Goal: Information Seeking & Learning: Learn about a topic

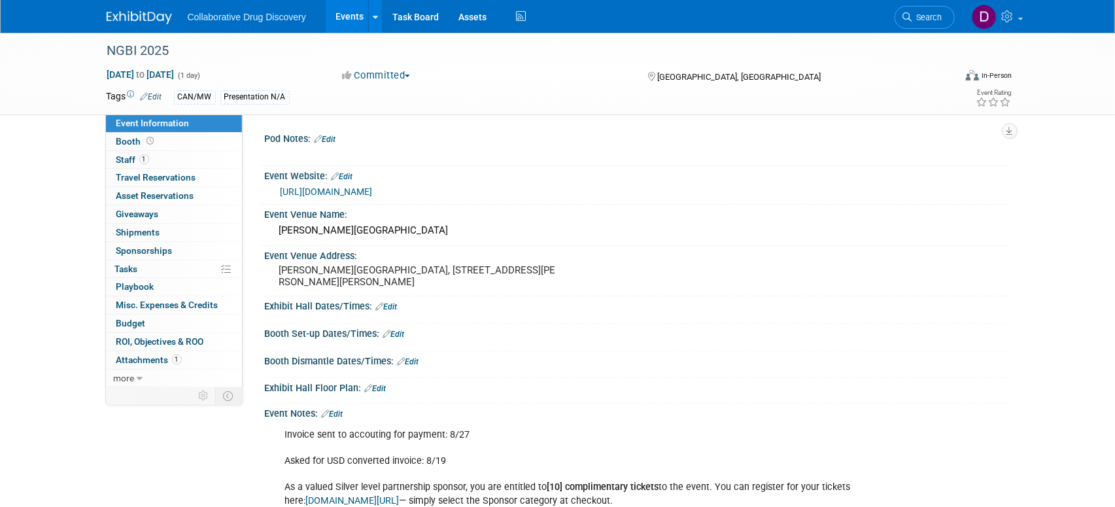
click at [360, 192] on link "https://nextgreatbigideas.com/get-tickets/" at bounding box center [327, 191] width 92 height 10
click at [156, 54] on div "NGBI 2025" at bounding box center [519, 51] width 833 height 24
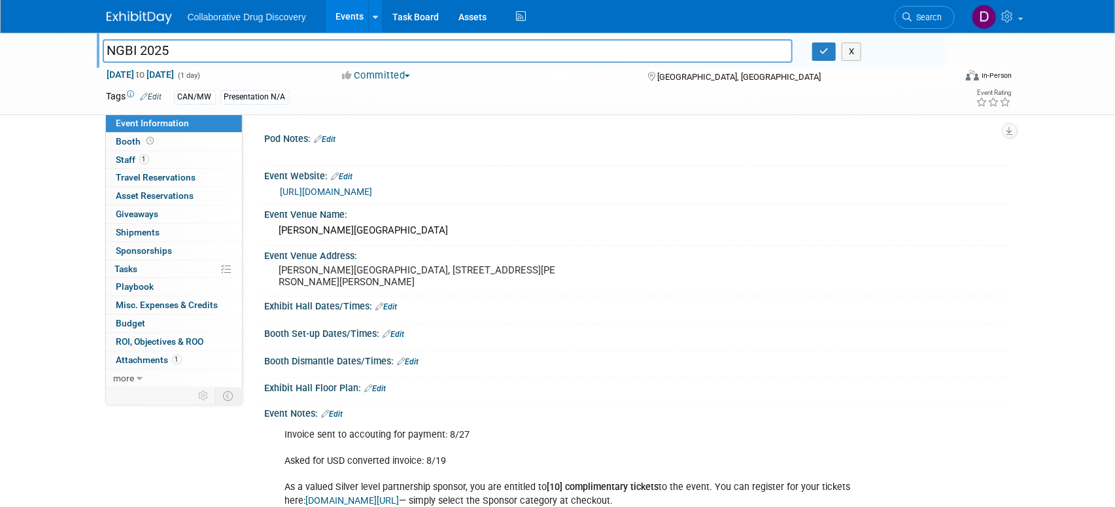
click at [156, 54] on input "NGBI 2025" at bounding box center [448, 50] width 691 height 23
click at [916, 20] on span "Search" at bounding box center [928, 17] width 30 height 10
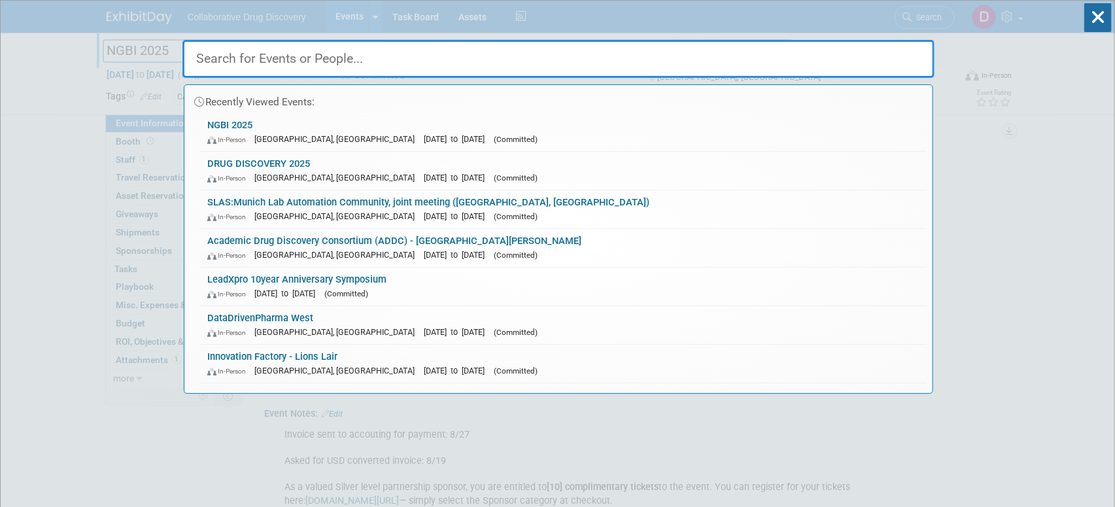
paste input "DataDrivenPharma West"
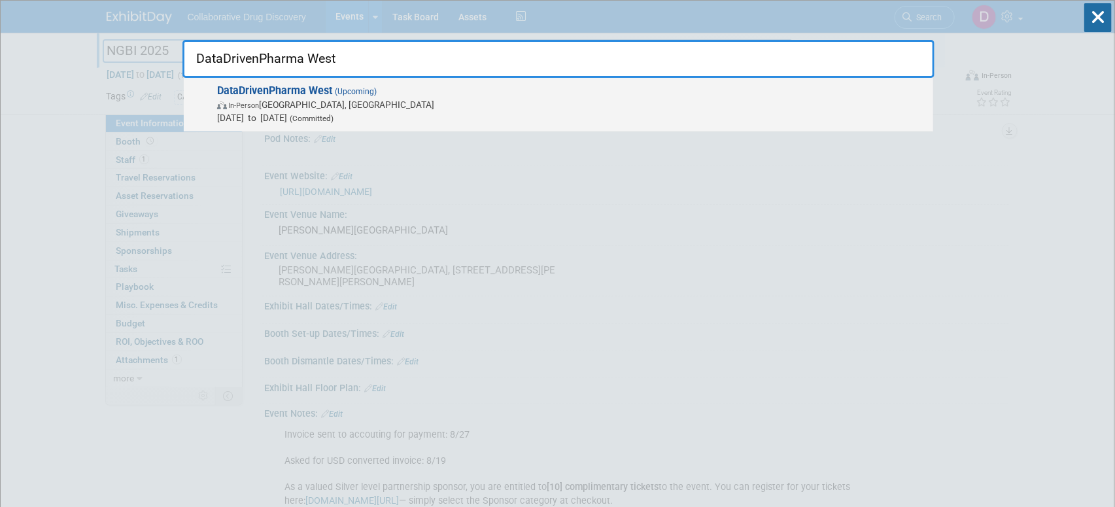
type input "DataDrivenPharma West"
click at [334, 106] on span "In-Person South San Francisco, CA" at bounding box center [572, 104] width 710 height 13
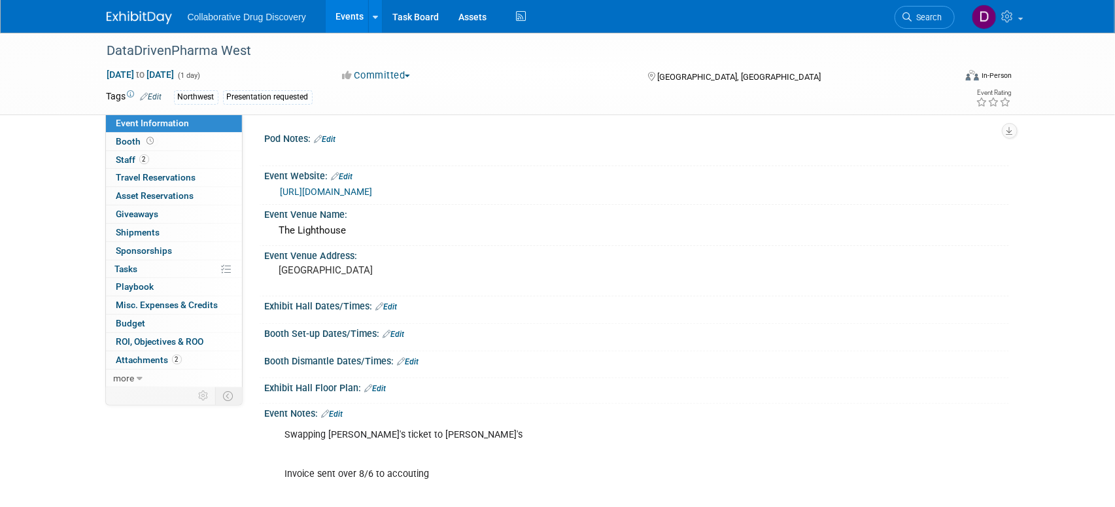
click at [373, 192] on link "https://www.datadrivenpharma.com/ddp-west" at bounding box center [327, 191] width 92 height 10
click at [198, 48] on div "DataDrivenPharma West" at bounding box center [519, 51] width 833 height 24
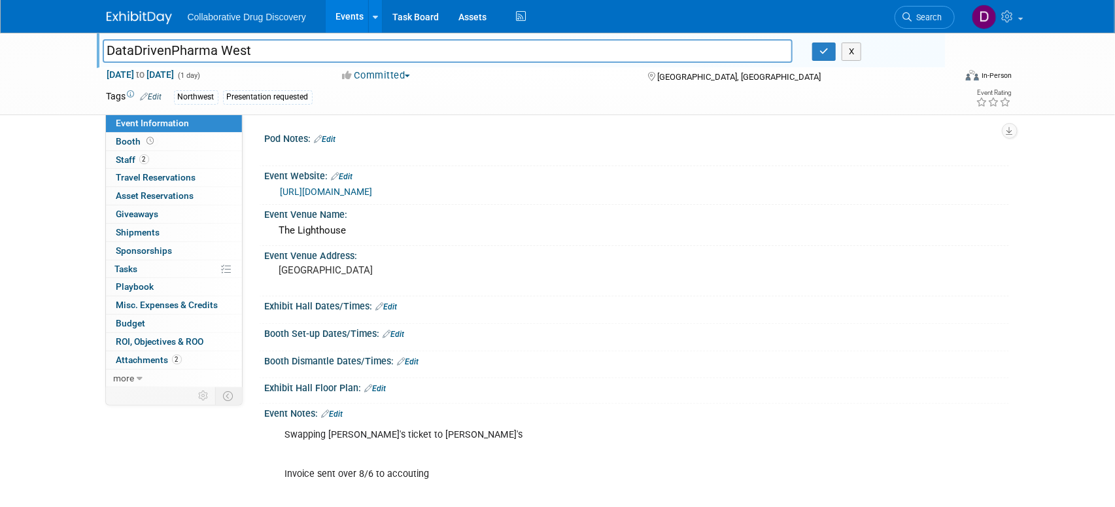
click at [198, 48] on input "DataDrivenPharma West" at bounding box center [448, 50] width 691 height 23
click at [197, 48] on input "DataDrivenPharma West" at bounding box center [448, 50] width 691 height 23
click at [226, 43] on input "DataDrivenPharma West" at bounding box center [448, 50] width 691 height 23
click at [224, 44] on input "DataDrivenPharma West" at bounding box center [448, 50] width 691 height 23
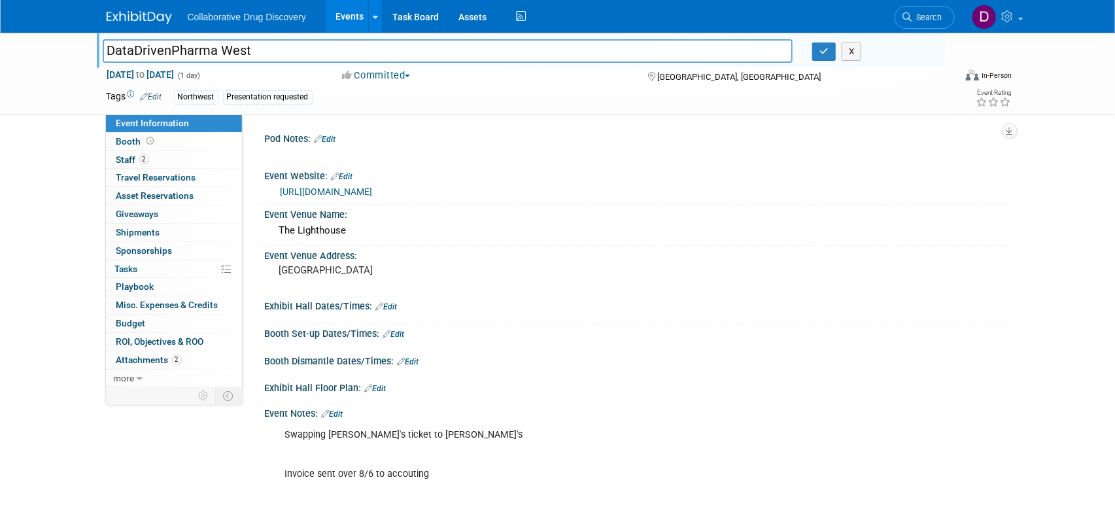
click at [213, 48] on input "DataDrivenPharma West" at bounding box center [448, 50] width 691 height 23
click at [933, 16] on span "Search" at bounding box center [928, 17] width 30 height 10
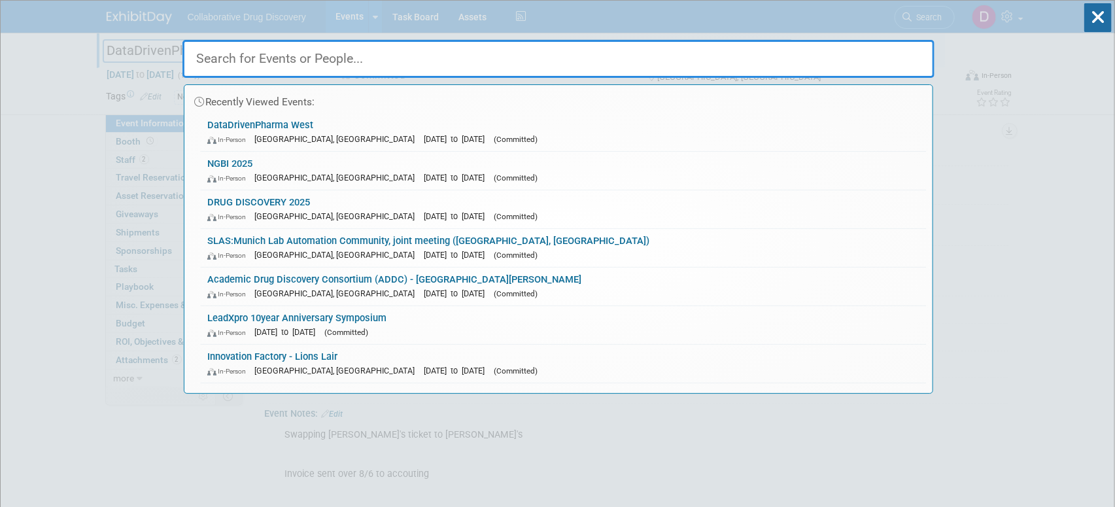
paste input "LeadXpro 10year Anniversary Symposium"
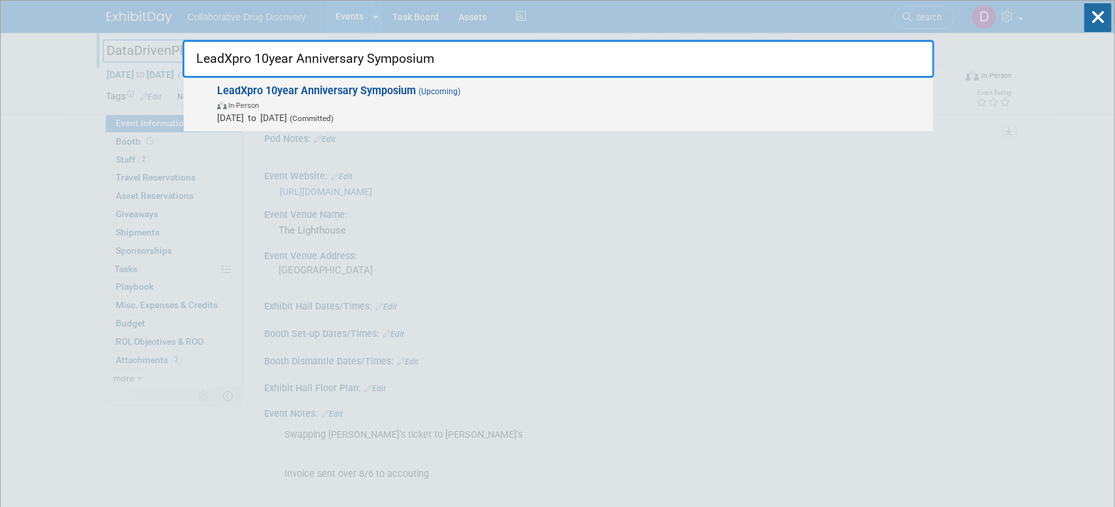
type input "LeadXpro 10year Anniversary Symposium"
click at [338, 102] on span "In-Person" at bounding box center [572, 104] width 710 height 13
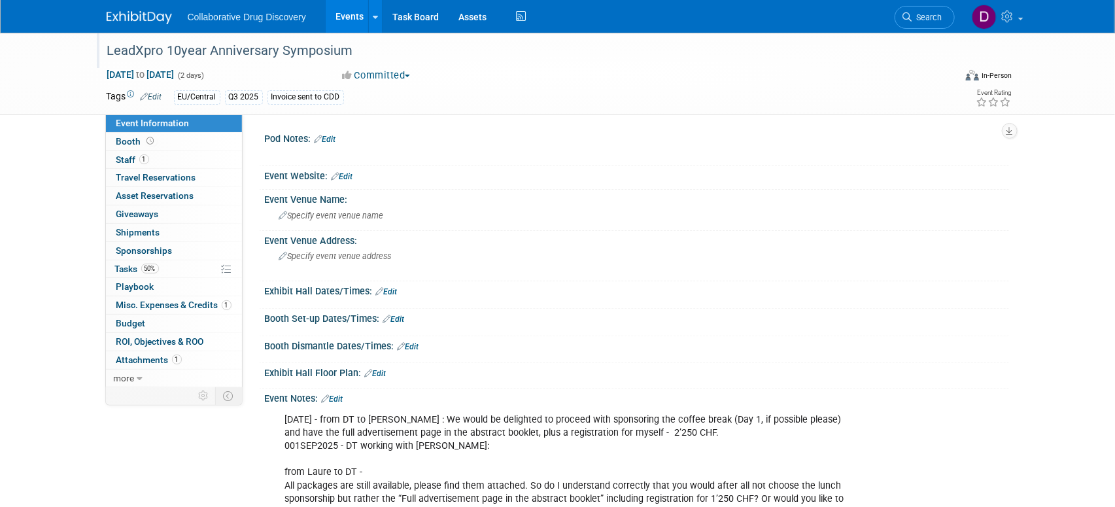
click at [273, 52] on div "LeadXpro 10year Anniversary Symposium" at bounding box center [519, 51] width 833 height 24
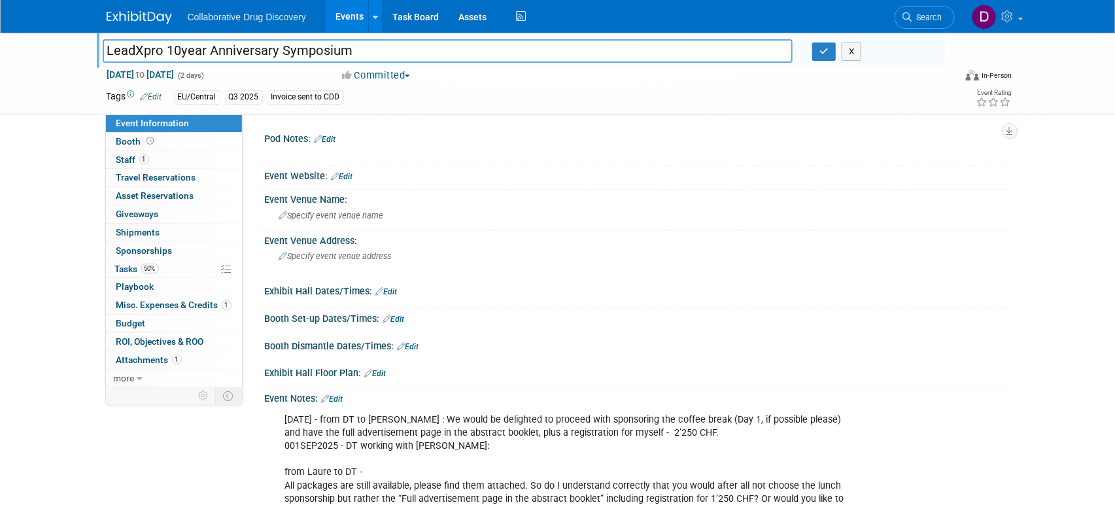
click at [273, 52] on input "LeadXpro 10year Anniversary Symposium" at bounding box center [448, 50] width 691 height 23
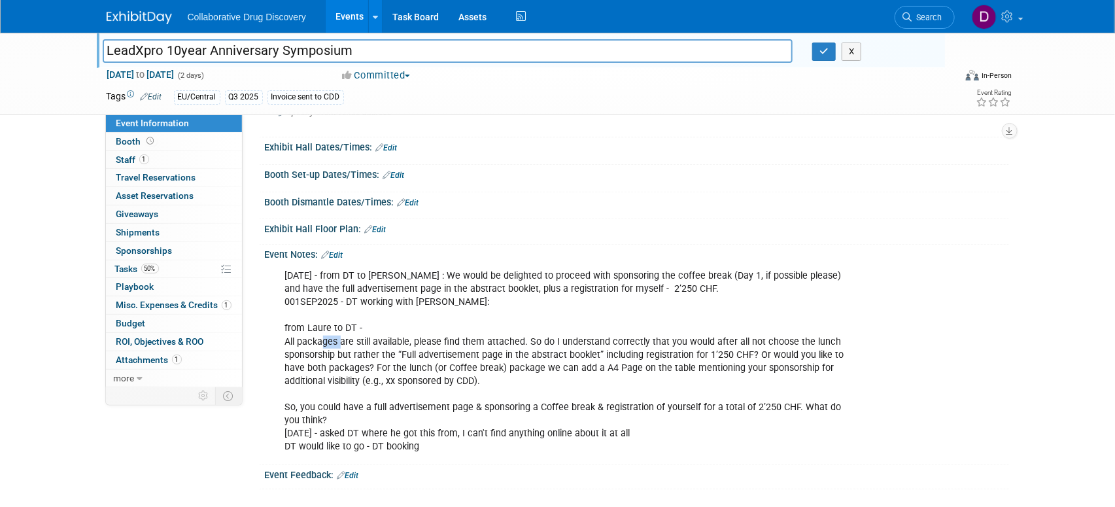
drag, startPoint x: 418, startPoint y: 354, endPoint x: 511, endPoint y: 367, distance: 93.8
click at [451, 358] on div "[DATE] - from DT to [PERSON_NAME] : We would be delighted to proceed with spons…" at bounding box center [570, 361] width 589 height 197
click at [513, 368] on div "[DATE] - from DT to [PERSON_NAME] : We would be delighted to proceed with spons…" at bounding box center [570, 361] width 589 height 197
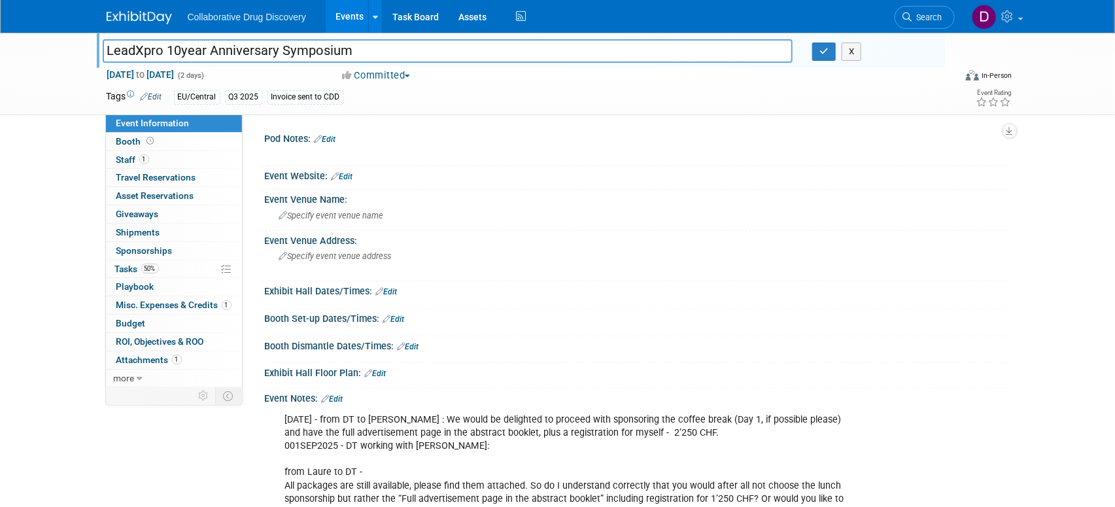
click at [283, 46] on input "LeadXpro 10year Anniversary Symposium" at bounding box center [448, 50] width 691 height 23
click at [913, 13] on span "Search" at bounding box center [928, 17] width 30 height 10
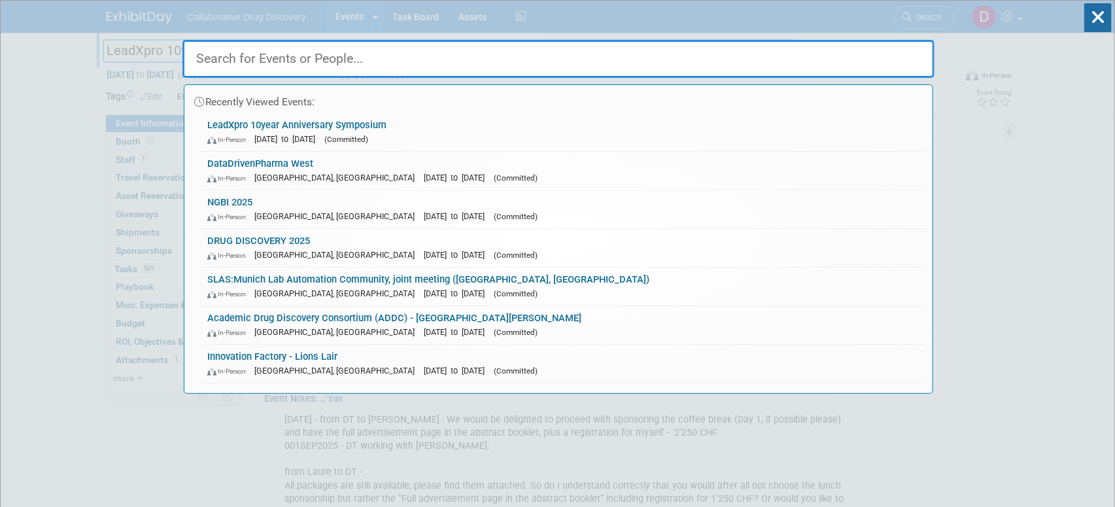
paste input "Academic Drug Discovery Consortium (ADDC) - [GEOGRAPHIC_DATA][PERSON_NAME]"
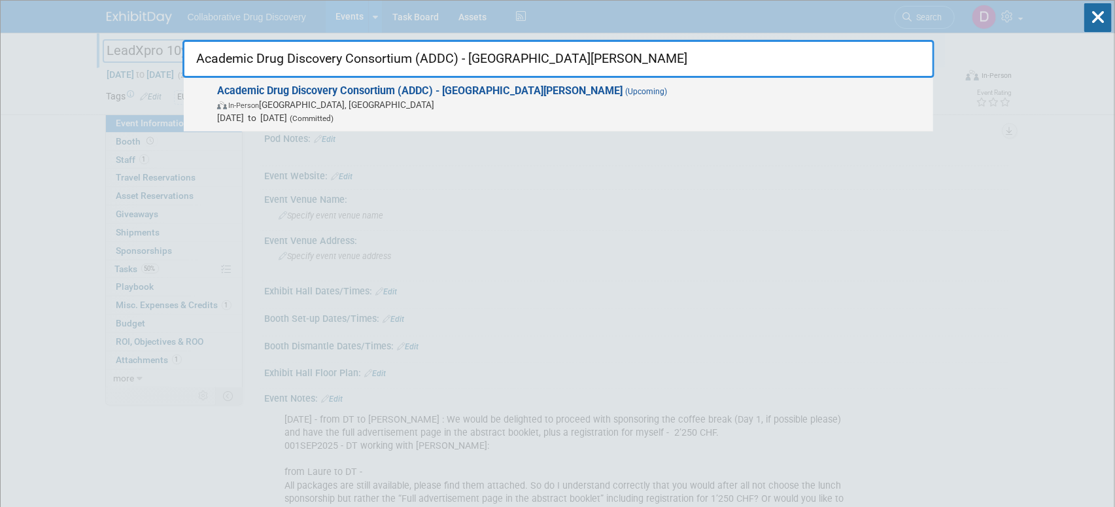
type input "Academic Drug Discovery Consortium (ADDC) - [GEOGRAPHIC_DATA][PERSON_NAME]"
click at [459, 124] on div "Academic Drug Discovery Consortium (ADDC) - [GEOGRAPHIC_DATA][PERSON_NAME] (Upc…" at bounding box center [559, 105] width 750 height 54
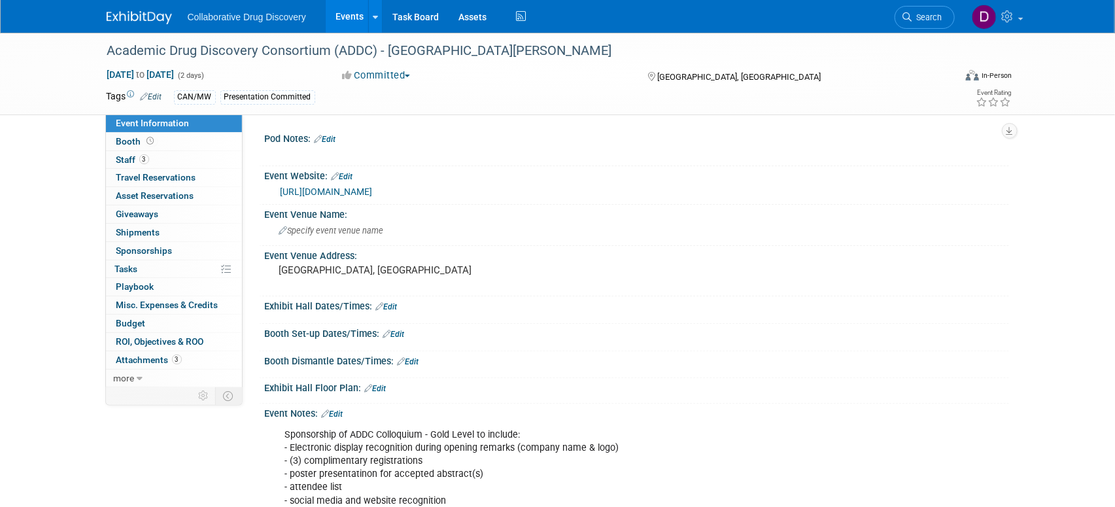
click at [373, 190] on link "[URL][DOMAIN_NAME]" at bounding box center [327, 191] width 92 height 10
click at [916, 16] on span "Search" at bounding box center [928, 17] width 30 height 10
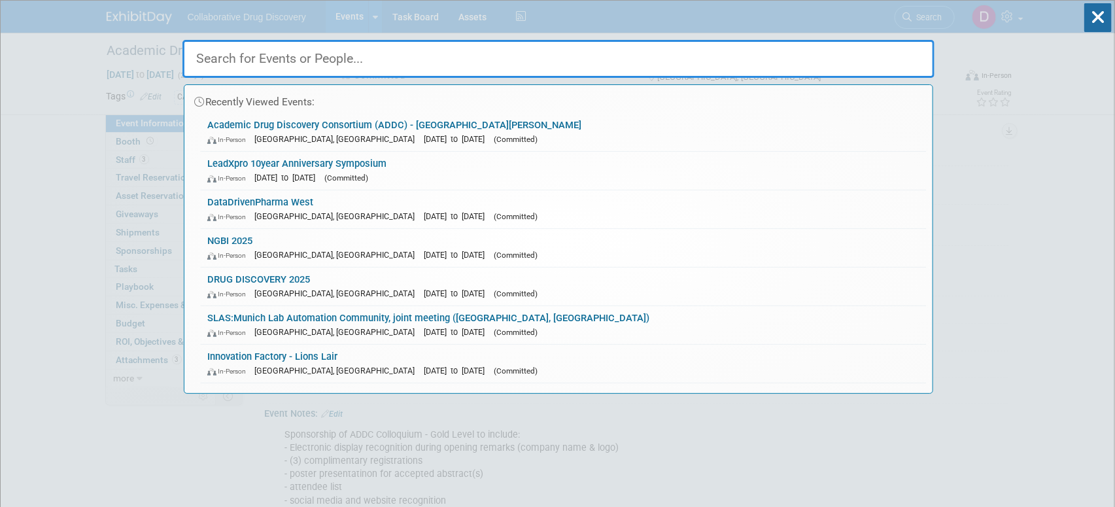
paste input "NGBI 2025"
type input "NGBI 2025"
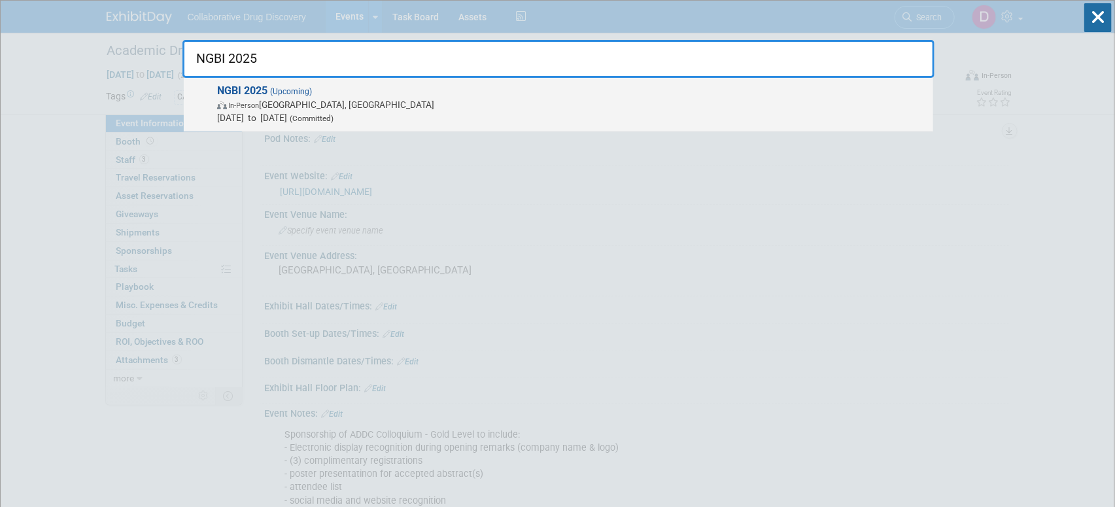
click at [457, 98] on span "In-Person Hamilton, Canada" at bounding box center [572, 104] width 710 height 13
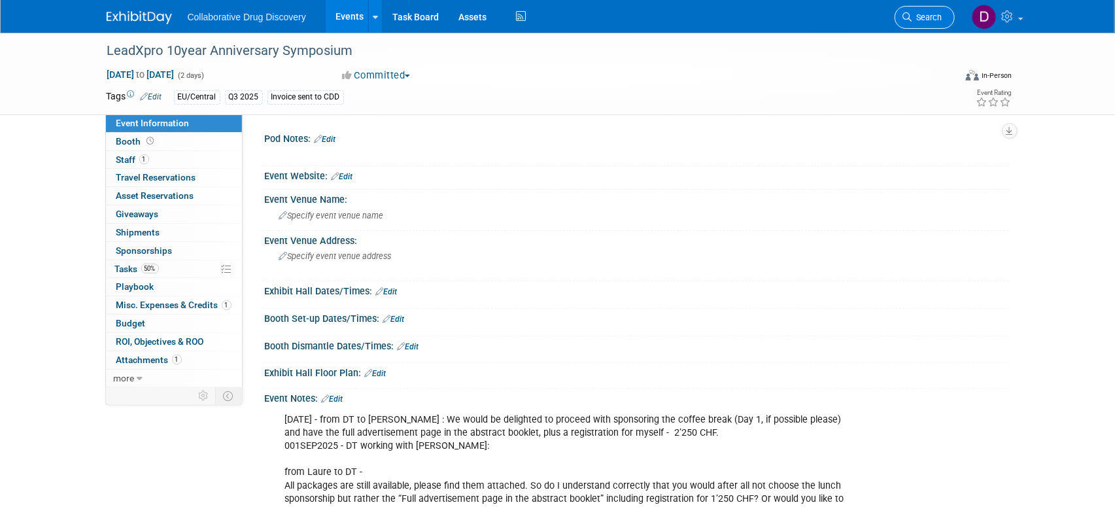
click at [943, 14] on link "Search" at bounding box center [925, 17] width 60 height 23
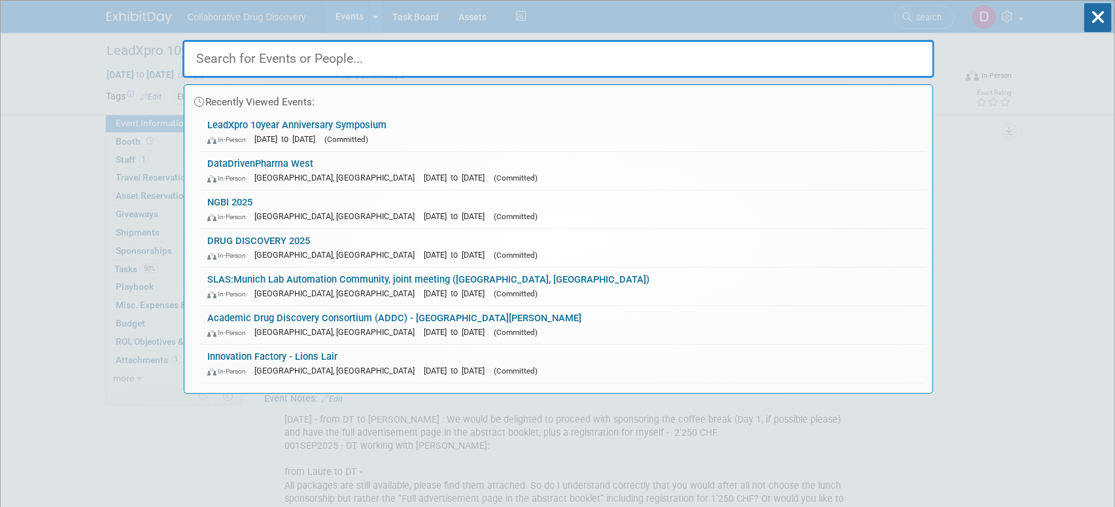
paste input "Academic Drug Discovery Consortium (ADDC) - [GEOGRAPHIC_DATA][PERSON_NAME]"
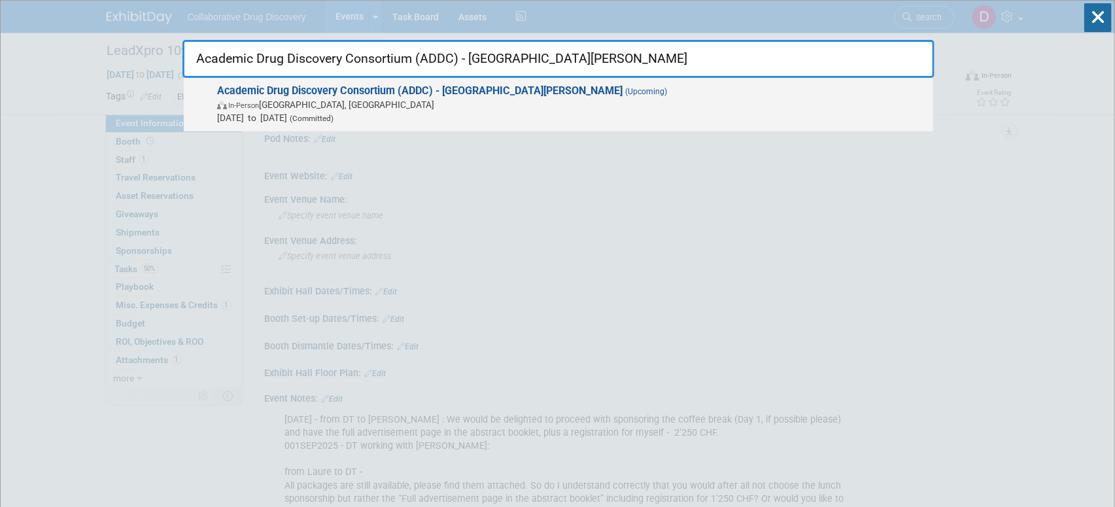
type input "Academic Drug Discovery Consortium (ADDC) - [GEOGRAPHIC_DATA][PERSON_NAME]"
click at [563, 96] on span "Academic Drug Discovery Consortium (ADDC) - [GEOGRAPHIC_DATA][PERSON_NAME] (Upc…" at bounding box center [570, 104] width 714 height 40
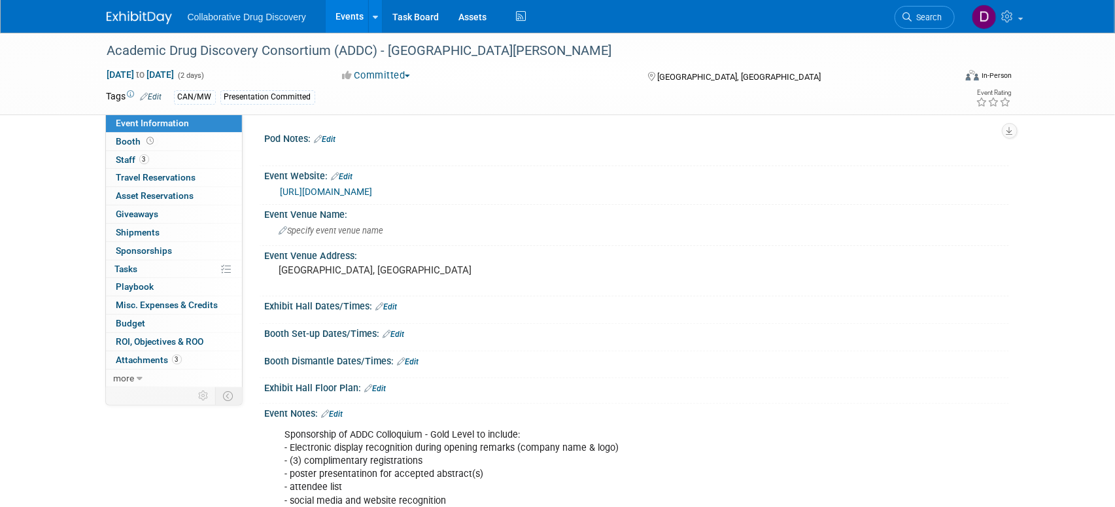
click at [373, 190] on link "[URL][DOMAIN_NAME]" at bounding box center [327, 191] width 92 height 10
